Goal: Task Accomplishment & Management: Complete application form

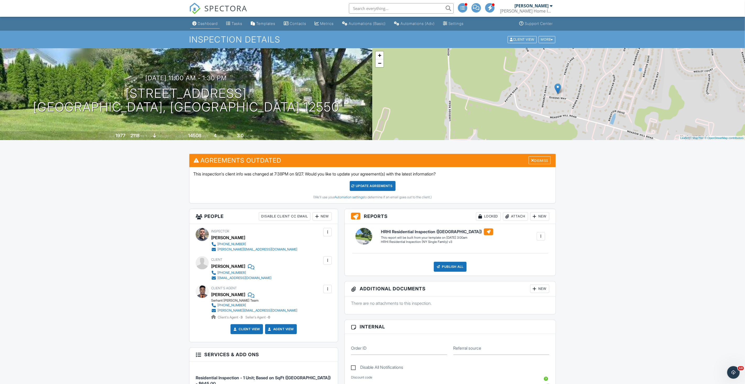
click at [212, 24] on div "Dashboard" at bounding box center [208, 23] width 20 height 4
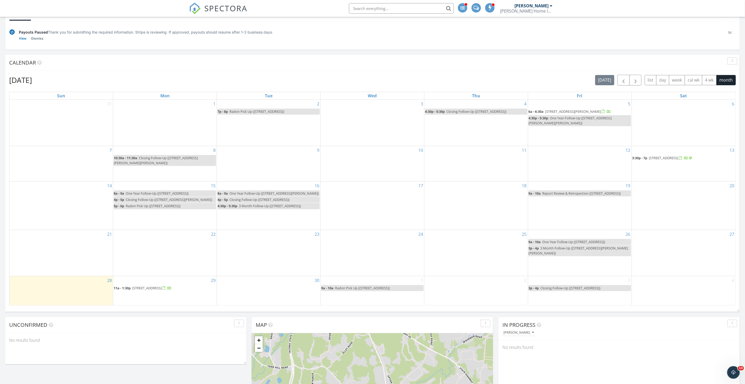
scroll to position [63, 0]
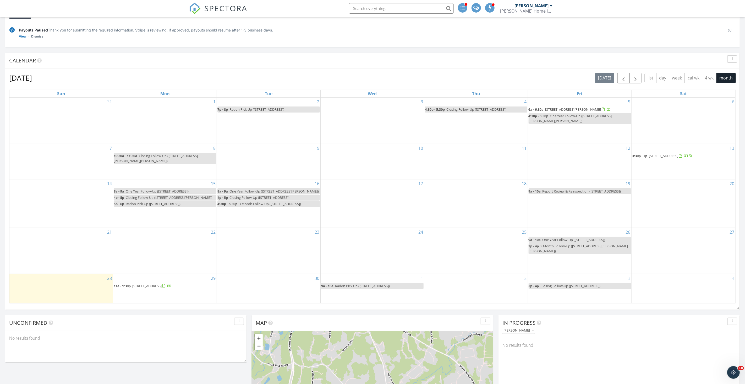
click at [235, 282] on div "30" at bounding box center [269, 288] width 104 height 29
click at [260, 259] on icon at bounding box center [258, 261] width 3 height 4
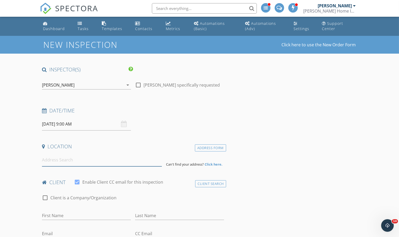
click at [84, 160] on input at bounding box center [102, 160] width 120 height 13
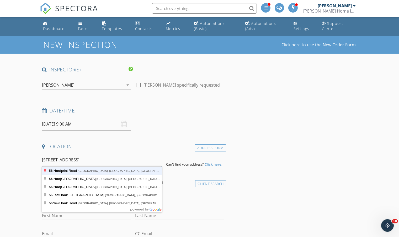
type input "[STREET_ADDRESS]"
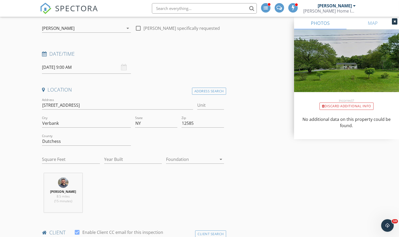
scroll to position [51, 0]
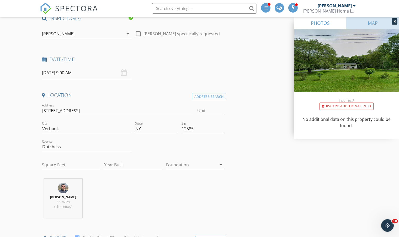
click at [370, 23] on link "MAP" at bounding box center [372, 23] width 52 height 13
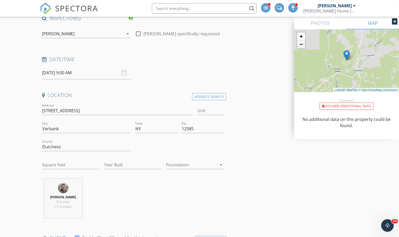
click at [303, 46] on link "−" at bounding box center [301, 44] width 8 height 8
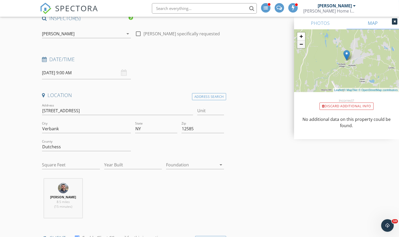
click at [303, 46] on link "−" at bounding box center [301, 44] width 8 height 8
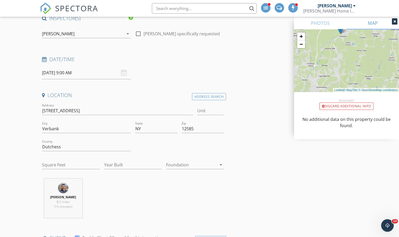
drag, startPoint x: 350, startPoint y: 66, endPoint x: 345, endPoint y: 44, distance: 23.2
click at [345, 44] on div "+ − Leaflet | © MapTiler © OpenStreetMap contributors" at bounding box center [346, 60] width 105 height 63
drag, startPoint x: 149, startPoint y: 185, endPoint x: 111, endPoint y: 176, distance: 38.4
click at [141, 183] on div "Gregory Stemkowski 8.5 miles (15 minutes)" at bounding box center [133, 201] width 186 height 44
click at [69, 165] on input "Square Feet" at bounding box center [71, 165] width 58 height 9
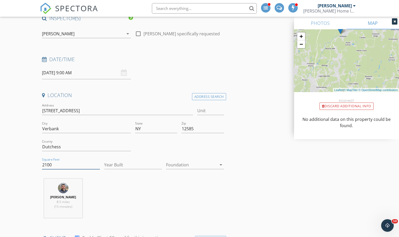
type input "2100"
type input "1974"
click at [183, 164] on div at bounding box center [191, 165] width 51 height 8
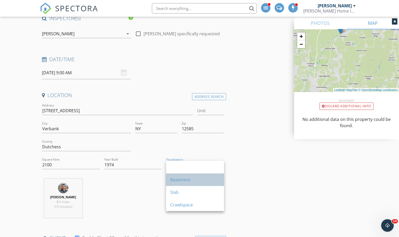
click at [188, 183] on div "Basement" at bounding box center [195, 180] width 50 height 13
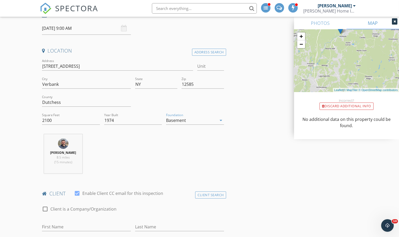
scroll to position [97, 0]
drag, startPoint x: 69, startPoint y: 87, endPoint x: 41, endPoint y: 85, distance: 28.1
click at [40, 85] on div "City Verbank" at bounding box center [86, 84] width 93 height 18
type input "Millbrook"
click at [196, 48] on div "Address Search" at bounding box center [209, 51] width 34 height 7
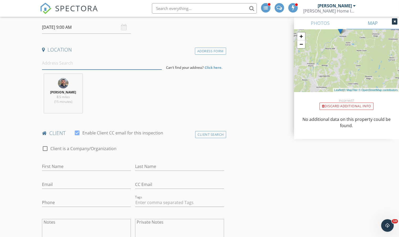
click at [86, 66] on input at bounding box center [102, 63] width 120 height 13
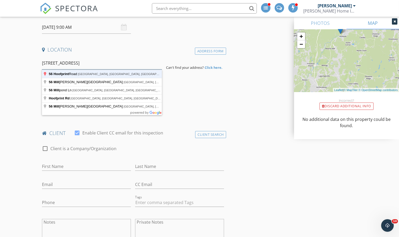
type input "56 Hoofprint Road, Verbank, NY, USA"
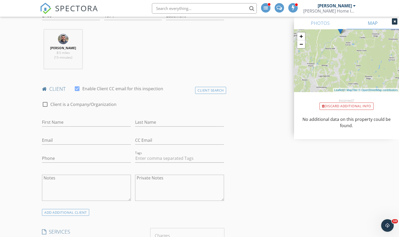
scroll to position [214, 0]
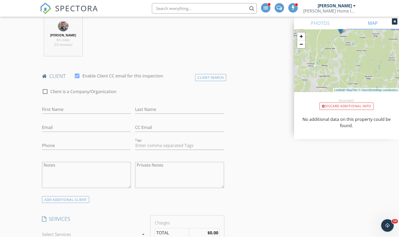
click at [196, 81] on div "Client Search" at bounding box center [210, 77] width 31 height 7
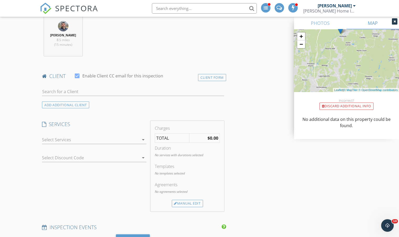
drag, startPoint x: 123, startPoint y: 89, endPoint x: 118, endPoint y: 93, distance: 5.7
click at [123, 89] on div at bounding box center [133, 92] width 182 height 17
click at [118, 93] on input "text" at bounding box center [133, 92] width 182 height 9
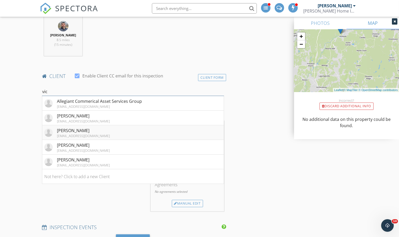
type input "vic"
click at [65, 138] on div "vmosquera22@gmail.com" at bounding box center [83, 136] width 53 height 4
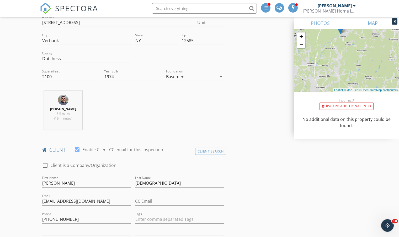
scroll to position [0, 0]
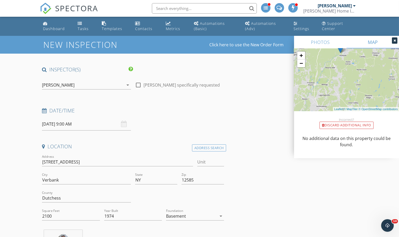
click at [92, 129] on input "09/30/2025 9:00 AM" at bounding box center [86, 124] width 89 height 13
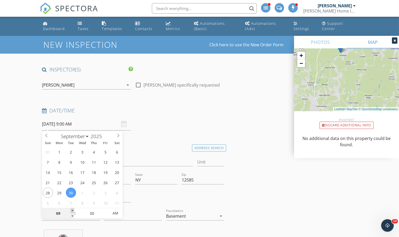
type input "10"
type input "09/30/2025 10:00 AM"
click at [71, 211] on span at bounding box center [73, 211] width 4 height 5
type input "11"
type input "09/30/2025 11:00 AM"
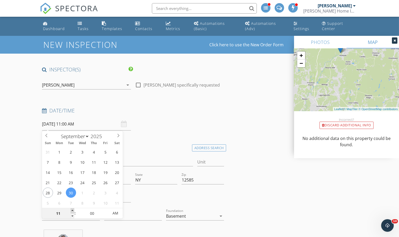
click at [71, 211] on span at bounding box center [73, 211] width 4 height 5
type input "12"
type input "09/30/2025 12:00 PM"
click at [71, 211] on span at bounding box center [73, 211] width 4 height 5
type input "01"
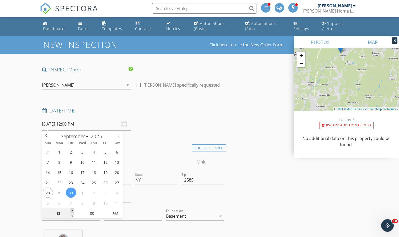
type input "09/30/2025 1:00 PM"
click at [71, 211] on span at bounding box center [73, 211] width 4 height 5
type input "02"
type input "09/30/2025 2:00 PM"
click at [71, 211] on span at bounding box center [73, 211] width 4 height 5
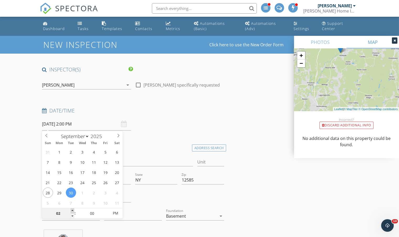
type input "03"
type input "09/30/2025 3:00 PM"
click at [71, 211] on span at bounding box center [73, 211] width 4 height 5
type input "05"
type input "09/30/2025 3:05 PM"
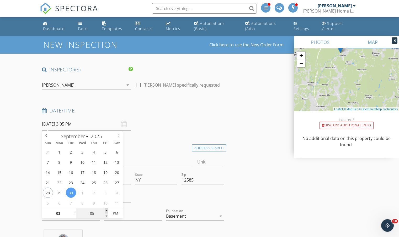
click at [106, 210] on span at bounding box center [107, 211] width 4 height 5
type input "10"
type input "09/30/2025 3:10 PM"
click at [105, 209] on span at bounding box center [107, 211] width 4 height 5
type input "15"
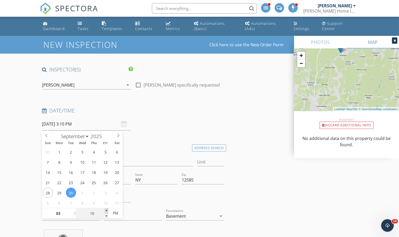
type input "09/30/2025 3:15 PM"
click at [106, 209] on span at bounding box center [107, 211] width 4 height 5
type input "20"
type input "09/30/2025 3:20 PM"
click at [106, 209] on span at bounding box center [107, 211] width 4 height 5
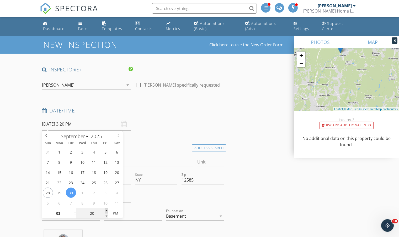
type input "25"
type input "09/30/2025 3:25 PM"
click at [107, 209] on span at bounding box center [107, 211] width 4 height 5
type input "30"
type input "09/30/2025 3:30 PM"
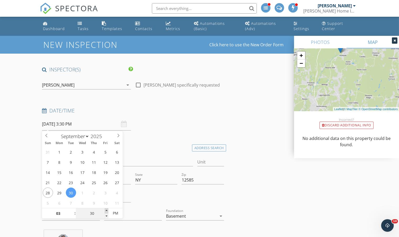
click at [107, 212] on span at bounding box center [107, 211] width 4 height 5
click at [50, 121] on input "09/30/2025 3:30 PM" at bounding box center [86, 124] width 89 height 13
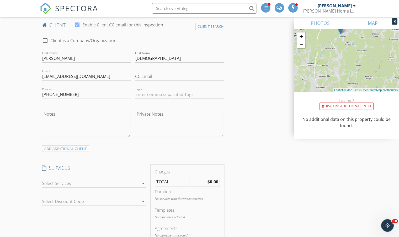
scroll to position [314, 0]
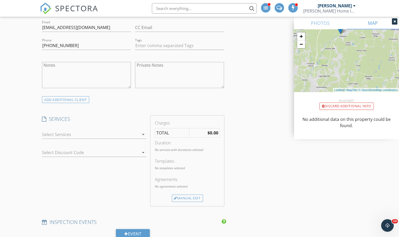
click at [66, 135] on div at bounding box center [90, 135] width 97 height 8
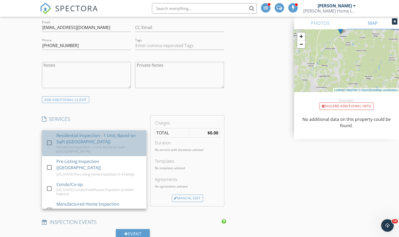
click at [65, 145] on div "Residential Inspection - 1 Unit; Based on SqFt ([GEOGRAPHIC_DATA])" at bounding box center [99, 139] width 86 height 13
checkbox input "false"
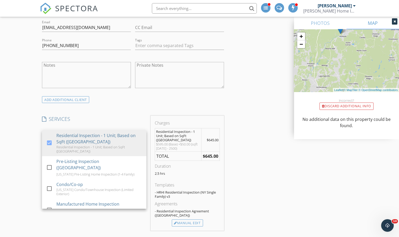
drag, startPoint x: 29, startPoint y: 161, endPoint x: 36, endPoint y: 161, distance: 6.8
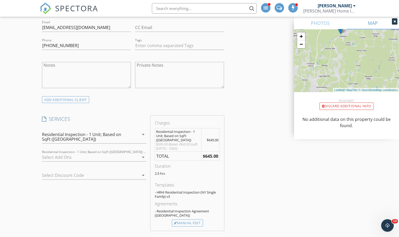
click at [45, 162] on div at bounding box center [90, 157] width 97 height 8
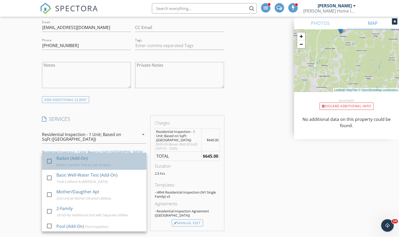
click at [62, 167] on div "Radon (Add-On) Radon Canister Test w/ Lab Analysis" at bounding box center [99, 161] width 86 height 17
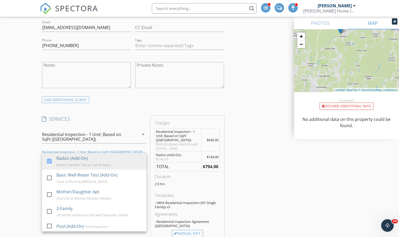
drag, startPoint x: 253, startPoint y: 157, endPoint x: 242, endPoint y: 156, distance: 11.6
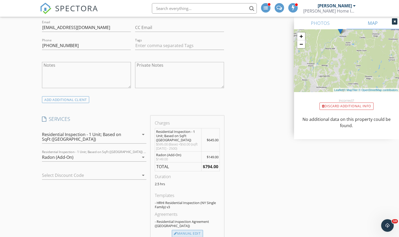
click at [195, 230] on div "Manual Edit" at bounding box center [187, 233] width 31 height 7
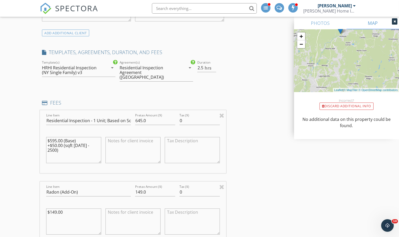
scroll to position [406, 0]
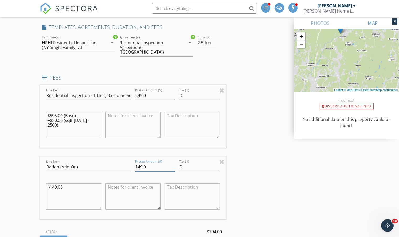
drag, startPoint x: 148, startPoint y: 166, endPoint x: 134, endPoint y: 166, distance: 13.4
click at [134, 166] on div "Pretax Amount ($) 149.0" at bounding box center [155, 168] width 44 height 18
type input "175"
drag, startPoint x: 75, startPoint y: 188, endPoint x: 37, endPoint y: 182, distance: 38.2
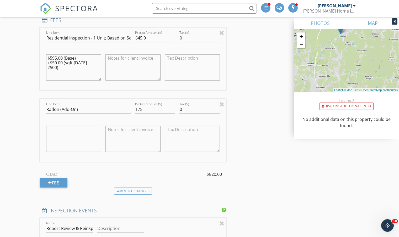
scroll to position [465, 0]
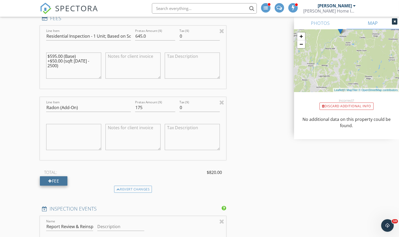
click at [65, 182] on div "Fee" at bounding box center [54, 181] width 28 height 9
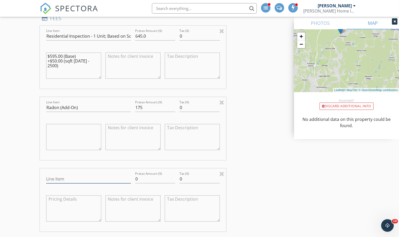
click at [59, 181] on input "Line Item" at bounding box center [88, 179] width 85 height 9
type input "Military / First Responder 10% Off"
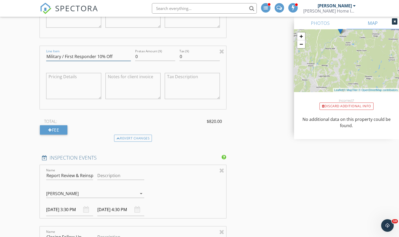
scroll to position [588, 0]
click at [110, 61] on input "Military / First Responder 10% Off" at bounding box center [88, 57] width 85 height 9
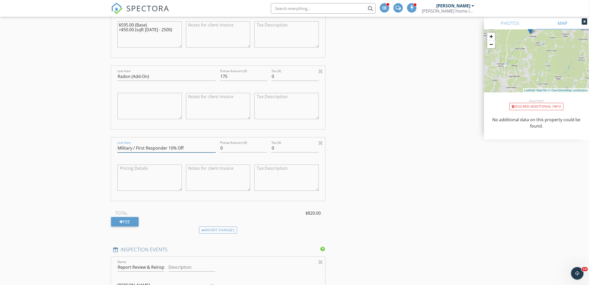
scroll to position [488, 0]
drag, startPoint x: 230, startPoint y: 147, endPoint x: 205, endPoint y: 147, distance: 25.4
click at [205, 147] on div "Line Item Military / First Responder 10% Off Pretax Amount ($) 0 Tax ($) 0" at bounding box center [218, 167] width 214 height 63
type input "-82"
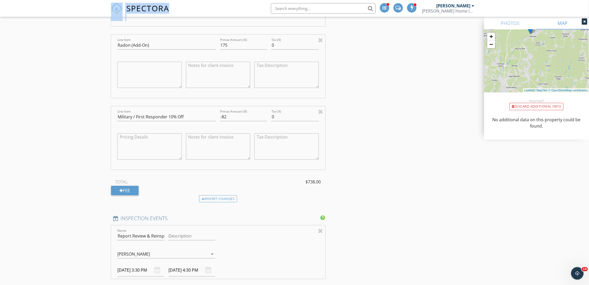
scroll to position [522, 0]
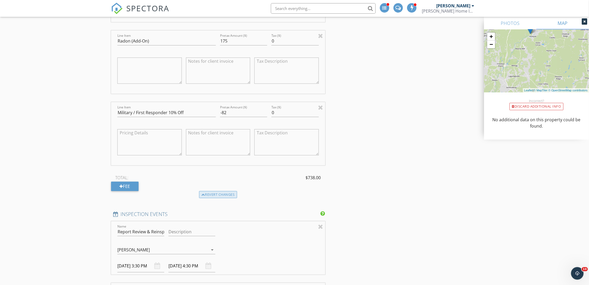
click at [216, 195] on div "Revert changes" at bounding box center [218, 194] width 38 height 7
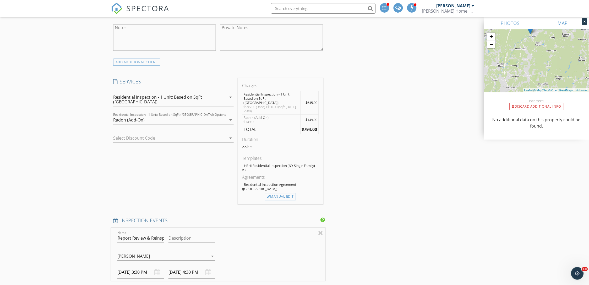
scroll to position [343, 0]
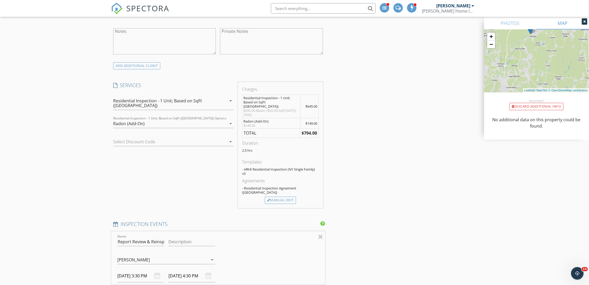
click at [150, 119] on div "Radon (Add-On)" at bounding box center [169, 123] width 113 height 8
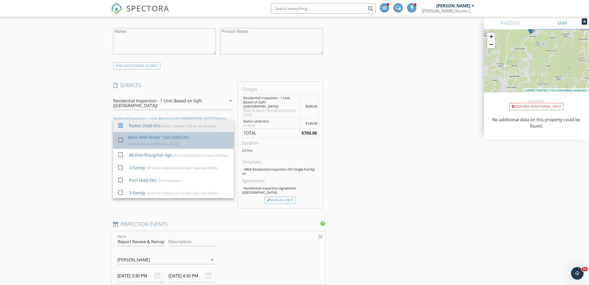
click at [134, 134] on div "Basic Well-Water Test (Add-On)" at bounding box center [158, 137] width 61 height 6
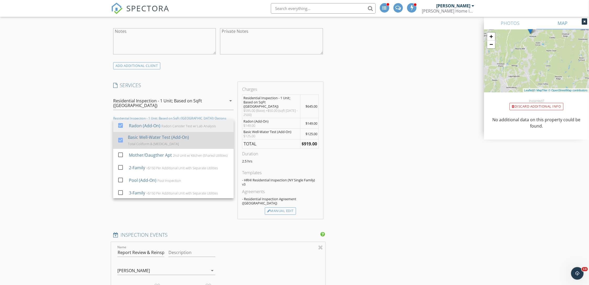
scroll to position [1, 0]
drag, startPoint x: 80, startPoint y: 139, endPoint x: 89, endPoint y: 138, distance: 8.9
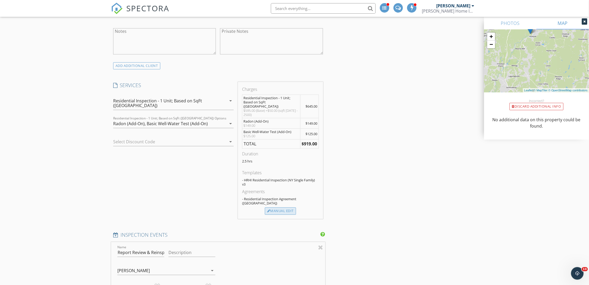
click at [286, 207] on div "Manual Edit" at bounding box center [280, 210] width 31 height 7
type input "149.0"
type textarea "$149.00"
type input "Basic Well-Water Test (Add-On)"
type input "125.0"
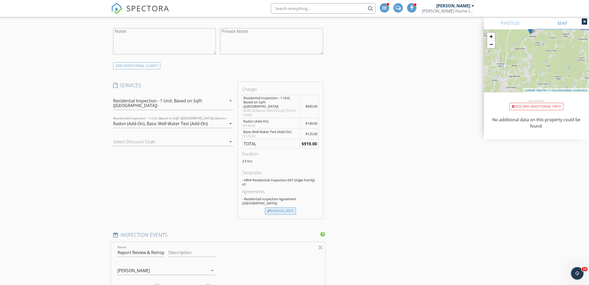
type textarea "$125.00"
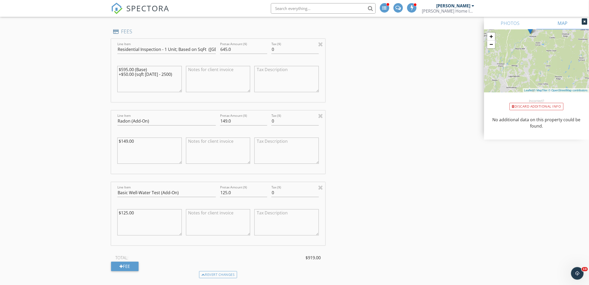
scroll to position [443, 0]
drag, startPoint x: 160, startPoint y: 147, endPoint x: 115, endPoint y: 142, distance: 44.9
click at [115, 142] on div "$149.00" at bounding box center [149, 149] width 69 height 41
drag, startPoint x: 235, startPoint y: 121, endPoint x: 211, endPoint y: 120, distance: 23.9
click at [212, 120] on div "Line Item Radon (Add-On) Pretax Amount ($) 149.0 Tax ($) 0" at bounding box center [218, 140] width 214 height 63
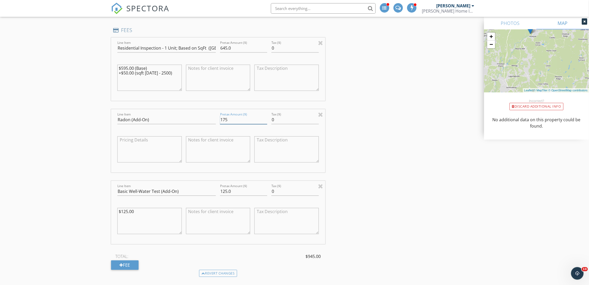
type input "175"
drag, startPoint x: 226, startPoint y: 191, endPoint x: 207, endPoint y: 191, distance: 19.1
click at [208, 191] on div "Line Item Basic Well-Water Test (Add-On) Pretax Amount ($) 125.0 Tax ($) 0 $125…" at bounding box center [218, 212] width 214 height 63
drag, startPoint x: 239, startPoint y: 189, endPoint x: 212, endPoint y: 191, distance: 27.0
click at [212, 191] on div "Line Item Basic Well-Water Test (Add-On) Pretax Amount ($) 75 Tax ($) 0 $125.00" at bounding box center [218, 212] width 214 height 63
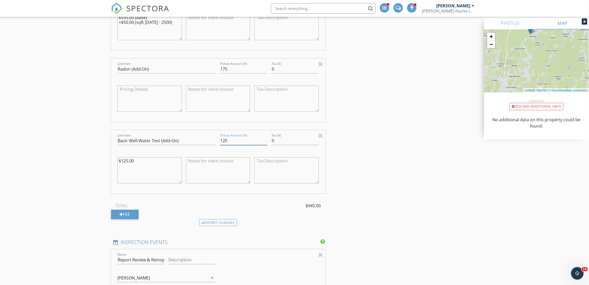
scroll to position [497, 0]
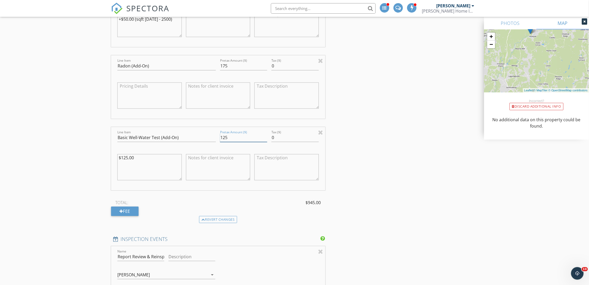
type input "125"
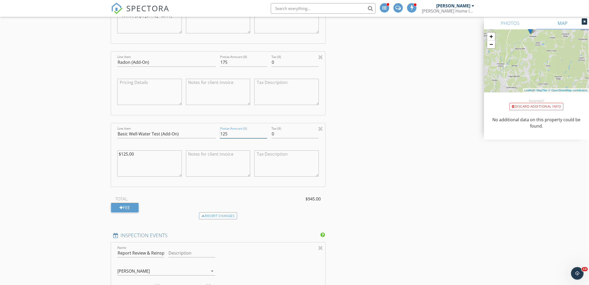
drag, startPoint x: 244, startPoint y: 136, endPoint x: 204, endPoint y: 134, distance: 40.4
click at [204, 134] on div "Line Item Basic Well-Water Test (Add-On) Pretax Amount ($) 125 Tax ($) 0 $125.00" at bounding box center [218, 154] width 214 height 63
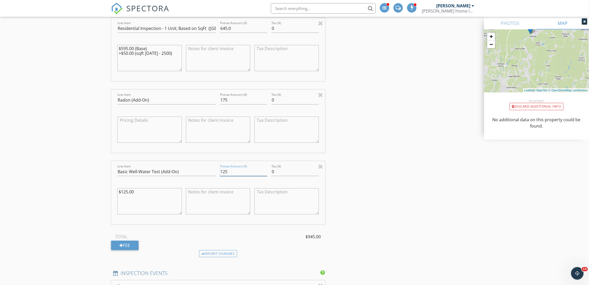
scroll to position [470, 0]
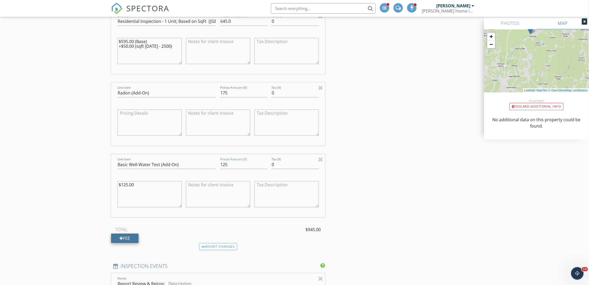
click at [125, 241] on div "Fee" at bounding box center [125, 237] width 28 height 9
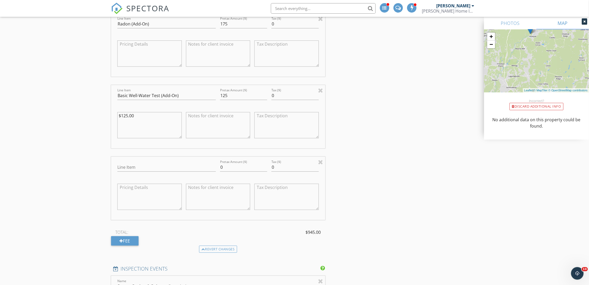
scroll to position [541, 0]
click at [120, 168] on input "Line Item" at bounding box center [166, 165] width 99 height 9
type input "Military / First Responder 10% Off"
drag, startPoint x: 228, startPoint y: 164, endPoint x: 217, endPoint y: 165, distance: 11.1
click at [217, 165] on div "Line Item Military / First Responder 10% Off Pretax Amount ($) 0 Tax ($) 0" at bounding box center [218, 186] width 214 height 63
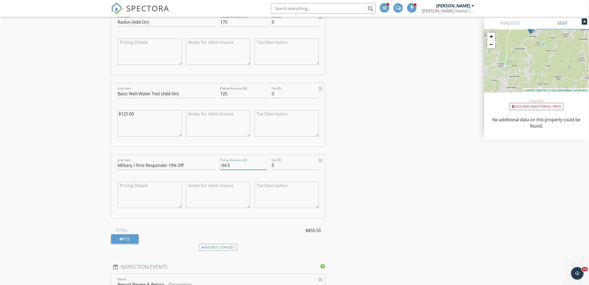
type input "-94.5"
click at [128, 241] on div "Fee" at bounding box center [125, 238] width 28 height 9
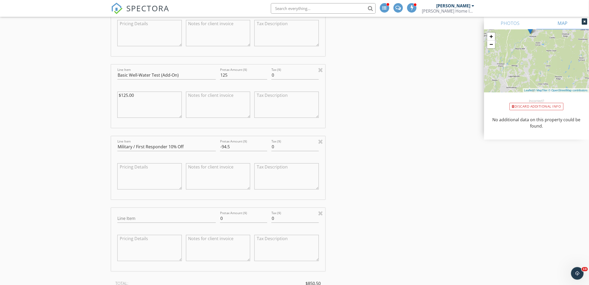
scroll to position [591, 0]
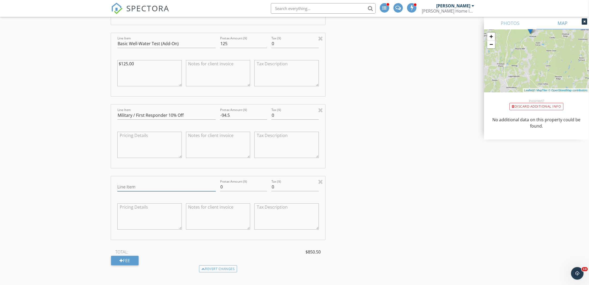
click at [132, 188] on input "Line Item" at bounding box center [166, 186] width 99 height 9
type input "Water Test Discount"
type input "-50"
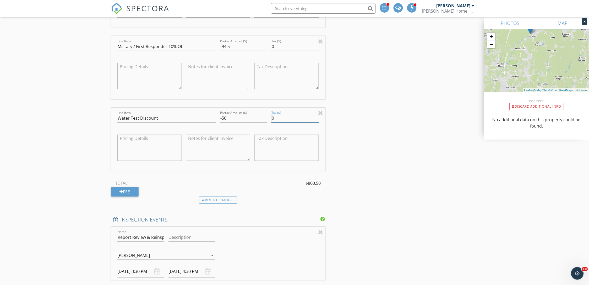
scroll to position [762, 0]
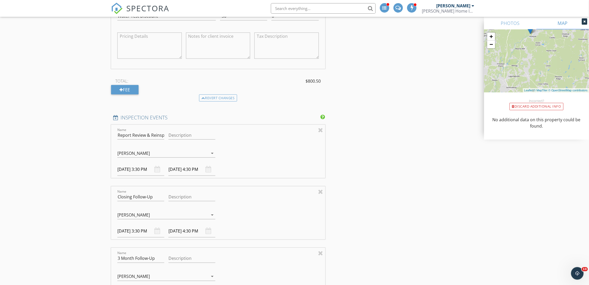
drag, startPoint x: 144, startPoint y: 170, endPoint x: 140, endPoint y: 170, distance: 4.7
click at [144, 170] on input "[DATE] 3:30 PM" at bounding box center [140, 169] width 47 height 13
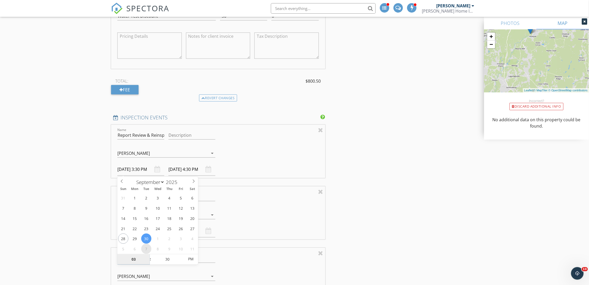
select select "9"
type input "[DATE] 3:30 PM"
type input "[DATE] 4:30 PM"
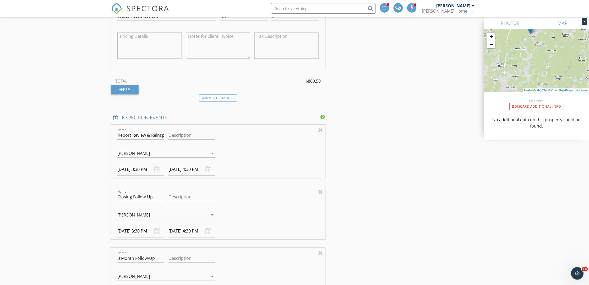
click at [66, 214] on div "New Inspection Click here to use the New Order Form INSPECTOR(S) check_box Greg…" at bounding box center [294, 105] width 589 height 1672
click at [134, 231] on input "[DATE] 3:30 PM" at bounding box center [140, 230] width 47 height 13
click at [193, 140] on icon at bounding box center [194, 141] width 4 height 4
select select "10"
click at [193, 140] on icon at bounding box center [194, 141] width 4 height 4
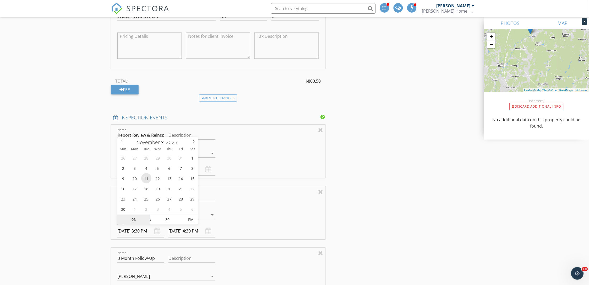
type input "[DATE] 3:30 PM"
type input "[DATE] 4:30 PM"
click at [85, 187] on div "New Inspection Click here to use the New Order Form INSPECTOR(S) check_box Greg…" at bounding box center [294, 105] width 589 height 1672
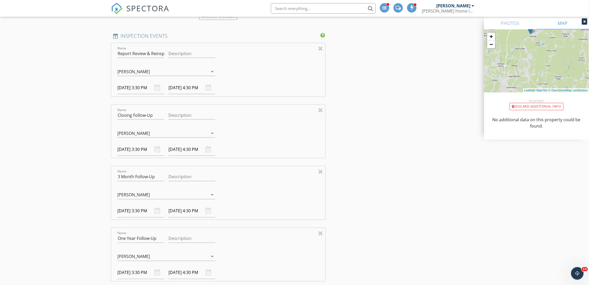
scroll to position [844, 0]
click at [134, 210] on input "[DATE] 3:30 PM" at bounding box center [140, 209] width 47 height 13
click at [64, 145] on div "New Inspection Click here to use the New Order Form INSPECTOR(S) check_box Greg…" at bounding box center [294, 22] width 589 height 1672
click at [135, 210] on input "[DATE] 3:30 PM" at bounding box center [140, 209] width 47 height 13
click at [194, 119] on icon at bounding box center [194, 120] width 4 height 4
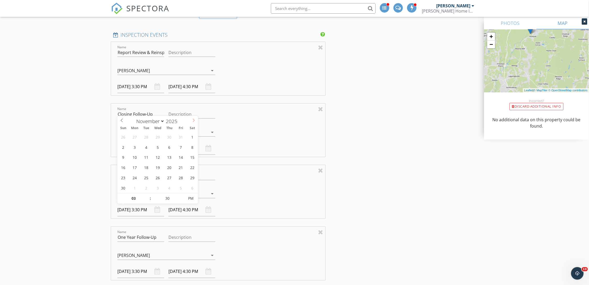
click at [194, 119] on icon at bounding box center [194, 120] width 4 height 4
select select "11"
click at [194, 119] on icon at bounding box center [194, 120] width 4 height 4
type input "2026"
click at [194, 119] on icon at bounding box center [194, 120] width 4 height 4
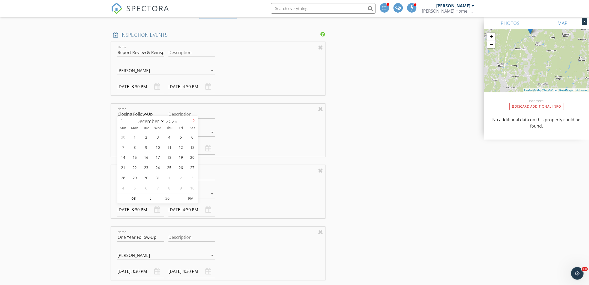
select select "1"
click at [194, 119] on icon at bounding box center [194, 120] width 4 height 4
click at [142, 148] on div "1 2 3 4 5 6 7 8 9 10 11 12 13 14 15 16 17 18 19 20 21 22 23 24 25 26 27 28 1 2 …" at bounding box center [157, 162] width 81 height 61
type input "[DATE] 3:30 PM"
type input "[DATE] 4:30 PM"
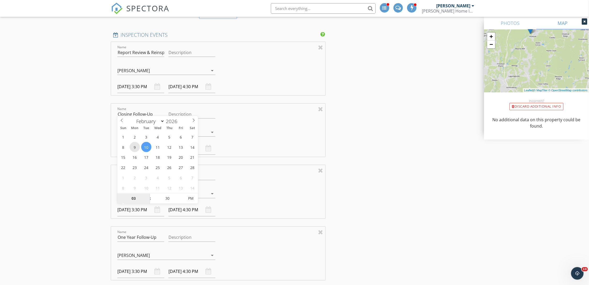
drag, startPoint x: 143, startPoint y: 148, endPoint x: 136, endPoint y: 149, distance: 7.8
click at [93, 161] on div "New Inspection Click here to use the New Order Form INSPECTOR(S) check_box Greg…" at bounding box center [294, 22] width 589 height 1672
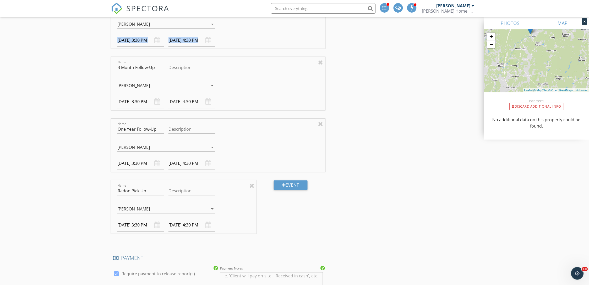
scroll to position [953, 0]
drag, startPoint x: 127, startPoint y: 163, endPoint x: 131, endPoint y: 162, distance: 4.0
click at [128, 162] on input "[DATE] 3:30 PM" at bounding box center [140, 162] width 47 height 13
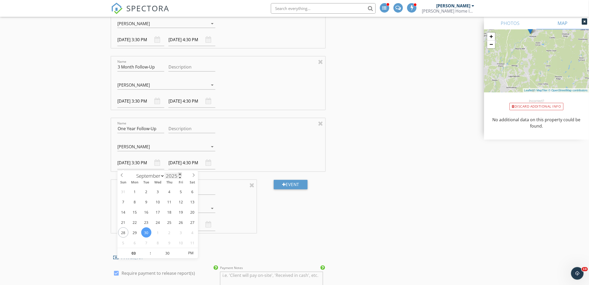
type input "2026"
click at [179, 174] on span at bounding box center [180, 173] width 4 height 3
type input "[DATE] 3:30 PM"
type input "[DATE] 4:30 PM"
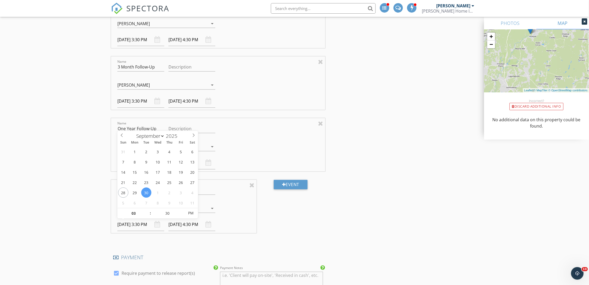
click at [131, 225] on input "[DATE] 3:30 PM" at bounding box center [140, 224] width 47 height 13
select select "9"
type input "10/02/2025 3:30 PM"
type input "10/02/2025 4:30 PM"
type input "04"
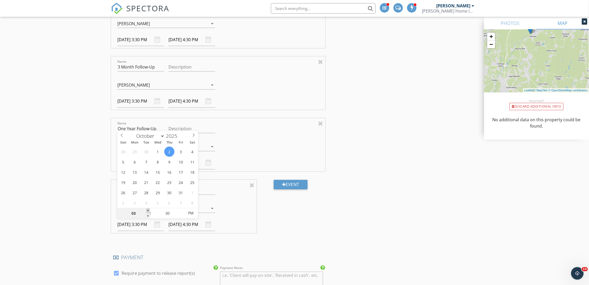
type input "10/02/2025 4:30 PM"
click at [147, 210] on span at bounding box center [148, 210] width 4 height 5
type input "05"
type input "[DATE] 5:30 PM"
click at [147, 210] on span at bounding box center [148, 210] width 4 height 5
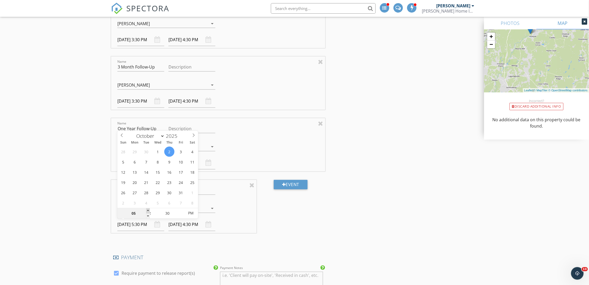
type input "[DATE] 6:30 PM"
type input "25"
type input "10/02/2025 5:25 PM"
click at [181, 214] on span at bounding box center [182, 215] width 4 height 5
type input "10/02/2025 6:25 PM"
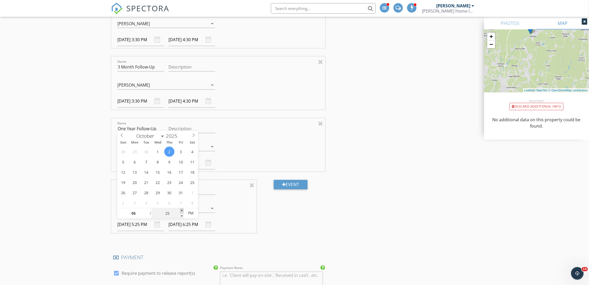
type input "30"
type input "[DATE] 5:30 PM"
click at [181, 211] on span at bounding box center [182, 210] width 4 height 5
type input "[DATE] 6:30 PM"
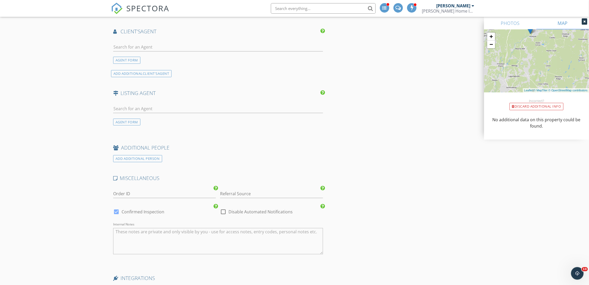
scroll to position [1241, 0]
click at [127, 51] on input "text" at bounding box center [218, 49] width 210 height 9
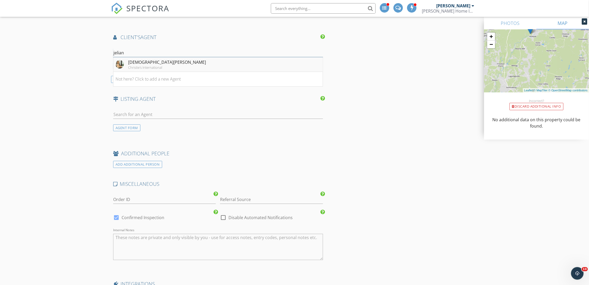
type input "jelian"
click at [135, 67] on div "Christie's International" at bounding box center [167, 67] width 78 height 4
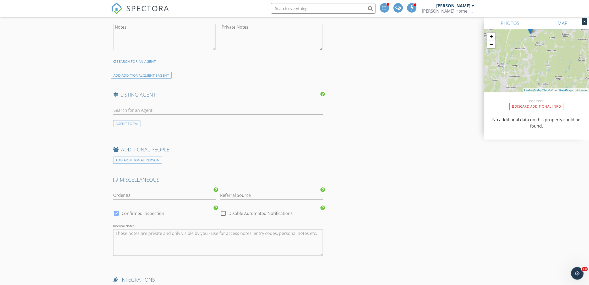
scroll to position [1347, 0]
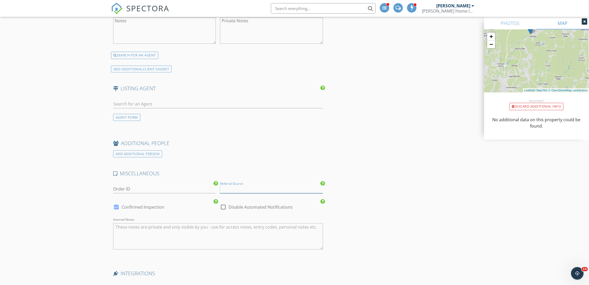
click at [240, 187] on input "Referral Source" at bounding box center [271, 189] width 103 height 9
click at [243, 201] on div "Real Estate Agent" at bounding box center [271, 199] width 102 height 10
type input "Real Estate Agent"
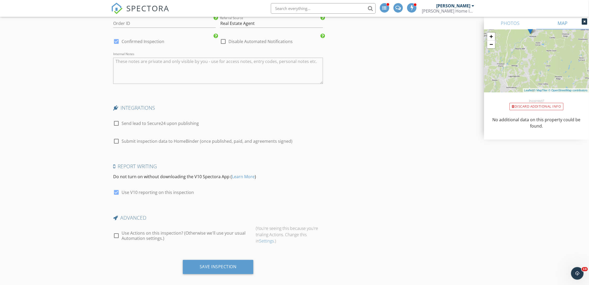
scroll to position [1519, 0]
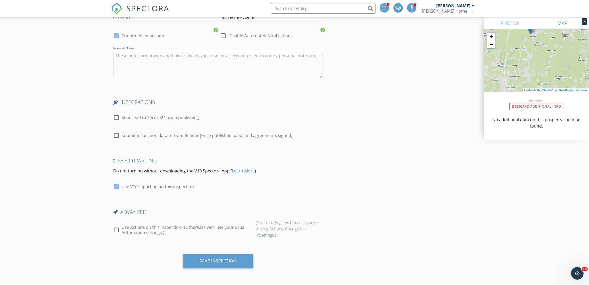
drag, startPoint x: 118, startPoint y: 227, endPoint x: 131, endPoint y: 236, distance: 15.5
click at [118, 227] on div at bounding box center [116, 229] width 9 height 9
checkbox input "true"
click at [193, 257] on div "Save Inspection" at bounding box center [218, 261] width 71 height 14
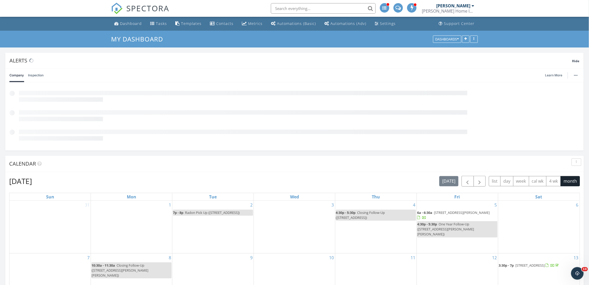
click at [286, 10] on input "text" at bounding box center [323, 8] width 105 height 10
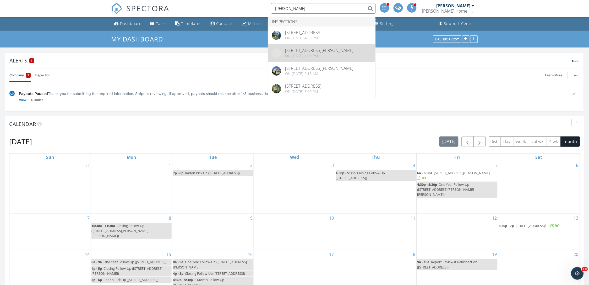
type input "victor mos"
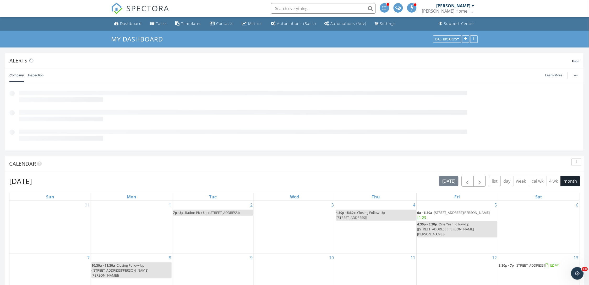
click at [295, 9] on input "text" at bounding box center [323, 8] width 105 height 10
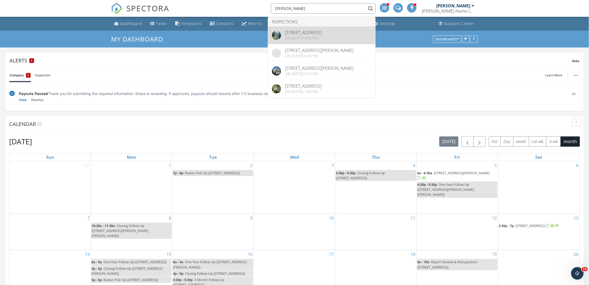
type input "[PERSON_NAME]"
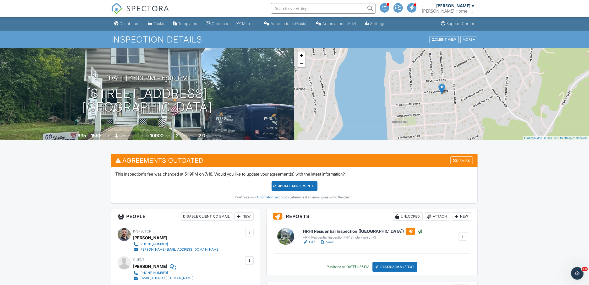
click at [299, 7] on input "text" at bounding box center [323, 8] width 105 height 10
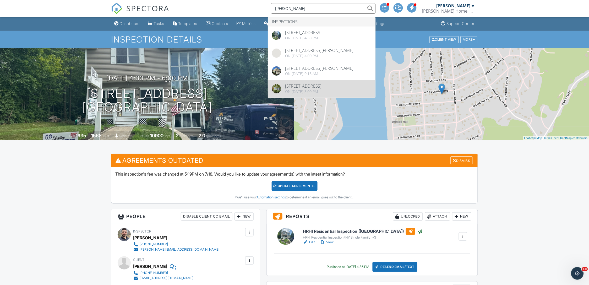
type input "[PERSON_NAME]"
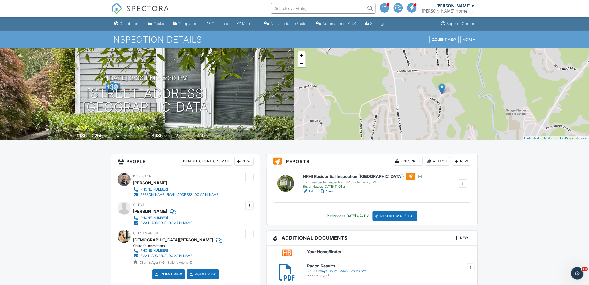
click at [281, 4] on input "text" at bounding box center [323, 8] width 105 height 10
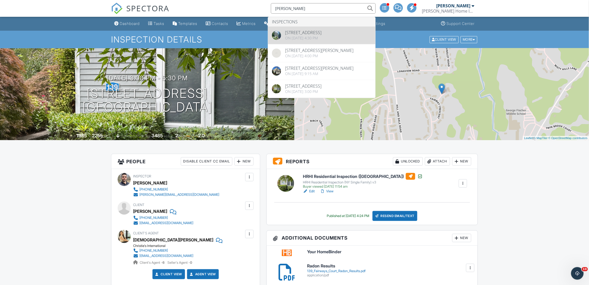
type input "[PERSON_NAME]"
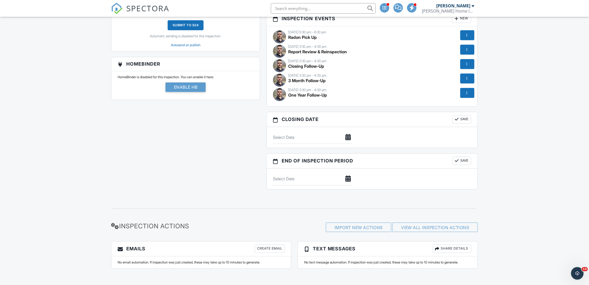
scroll to position [493, 0]
